Goal: Find specific page/section: Find specific page/section

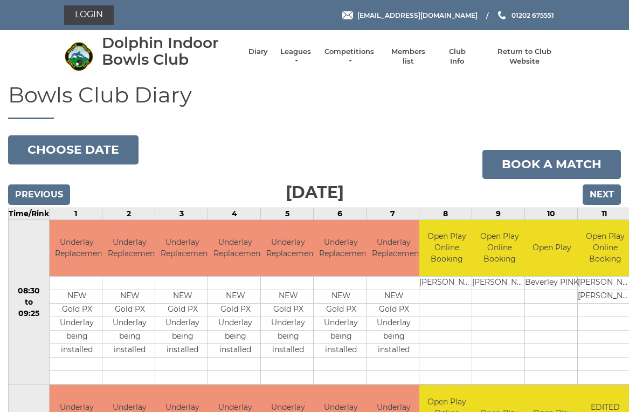
click at [306, 54] on link "Leagues" at bounding box center [296, 56] width 34 height 19
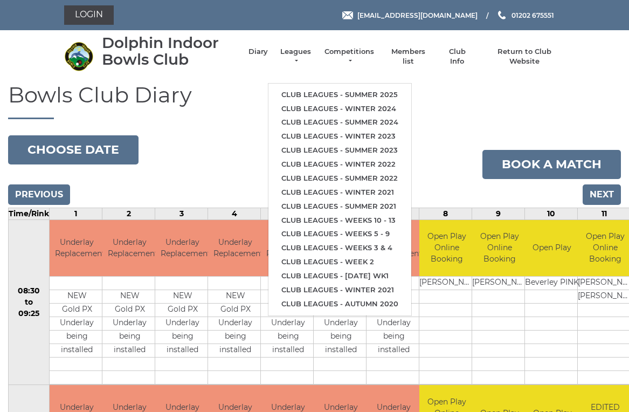
click at [383, 88] on link "Club leagues - Summer 2025" at bounding box center [339, 95] width 143 height 14
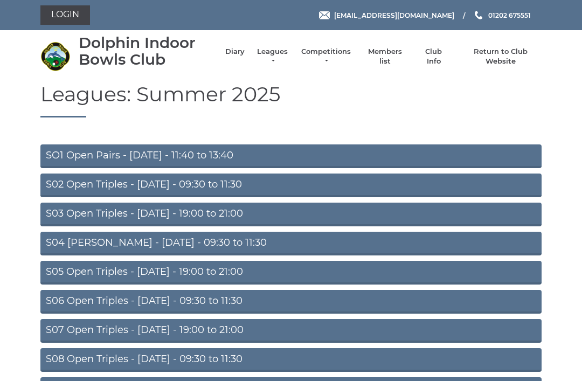
click at [226, 181] on link "S02 Open Triples - [DATE] - 09:30 to 11:30" at bounding box center [290, 186] width 501 height 24
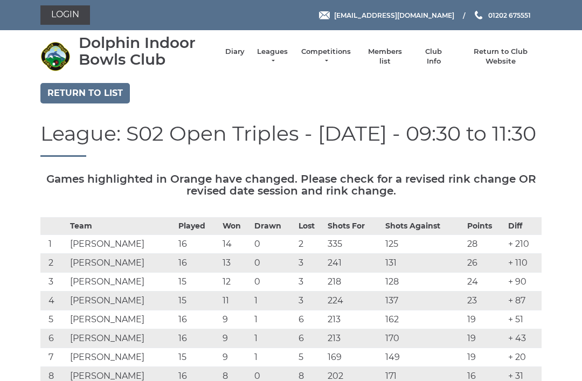
click at [243, 57] on link "Diary" at bounding box center [234, 52] width 19 height 10
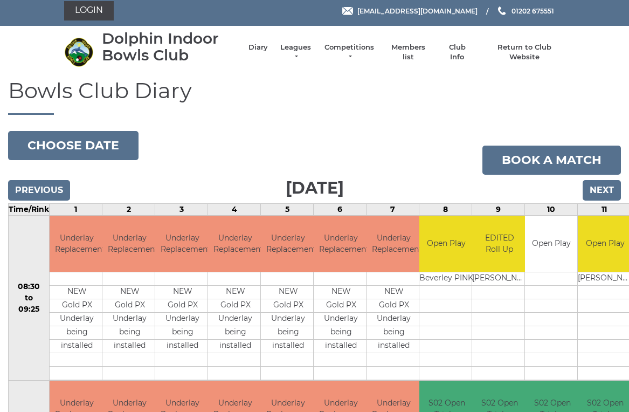
scroll to position [4, 0]
